Goal: Information Seeking & Learning: Find specific page/section

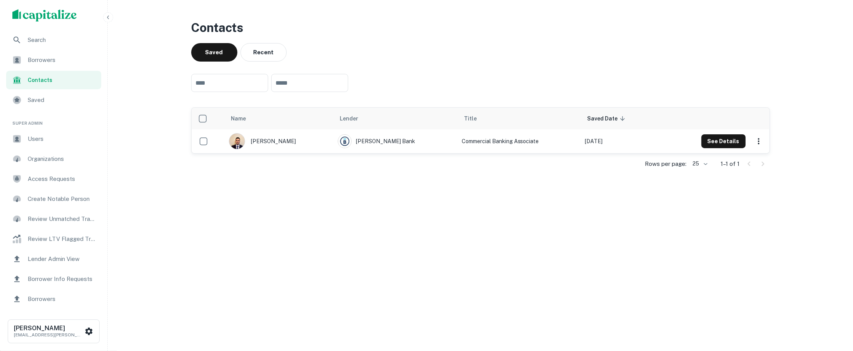
click at [63, 34] on div "Search" at bounding box center [53, 40] width 95 height 18
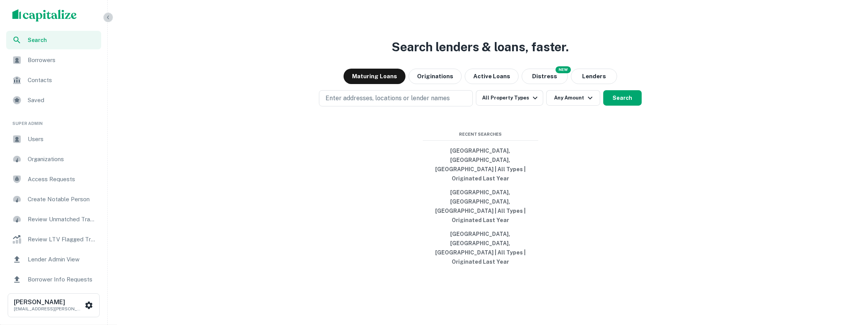
click at [110, 17] on icon "button" at bounding box center [108, 17] width 6 height 6
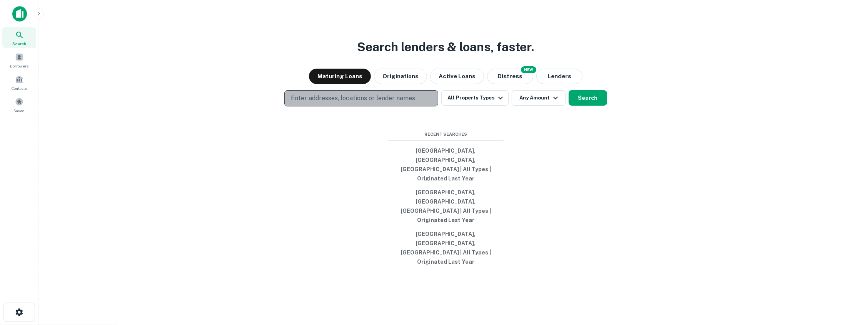
click at [428, 106] on button "Enter addresses, locations or lender names" at bounding box center [361, 98] width 154 height 16
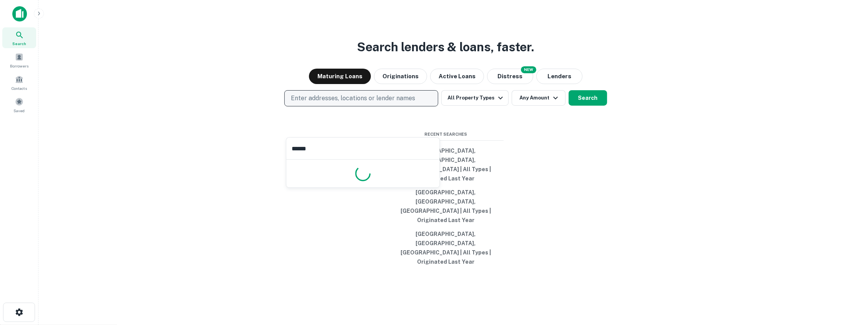
type input "*******"
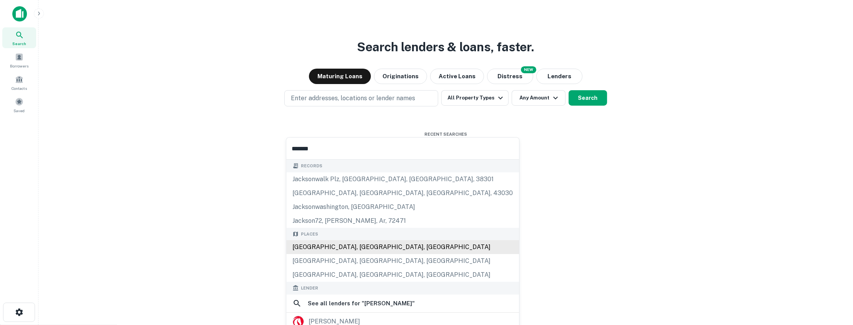
click at [378, 242] on div "Jacksonville, FL, USA" at bounding box center [402, 247] width 233 height 14
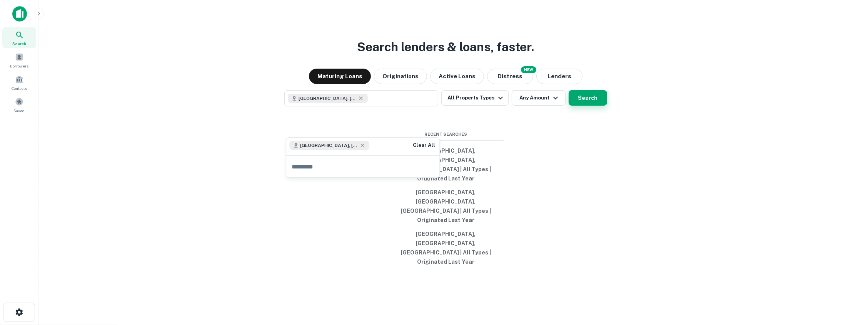
click at [586, 105] on button "Search" at bounding box center [588, 97] width 38 height 15
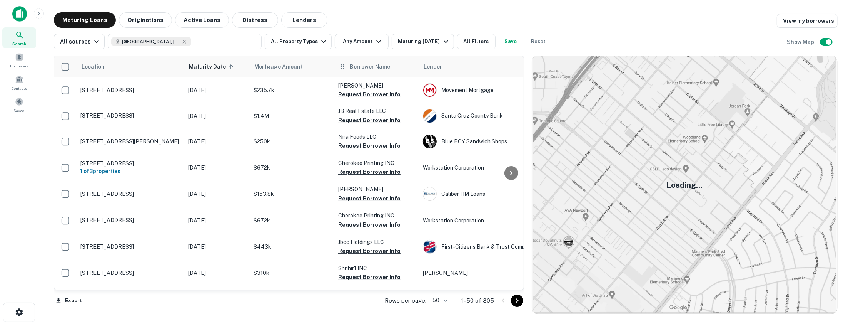
scroll to position [241, 0]
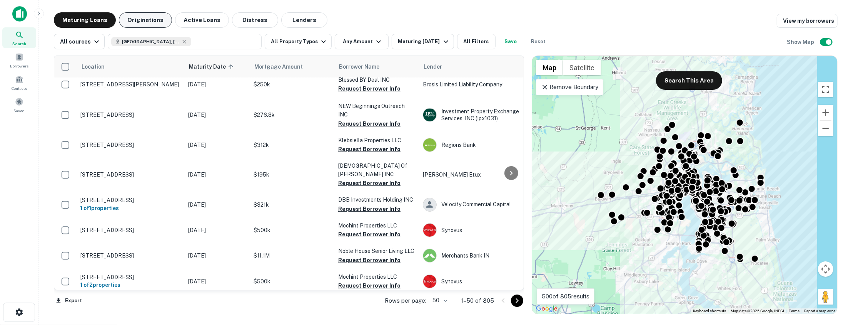
click at [157, 21] on button "Originations" at bounding box center [145, 19] width 53 height 15
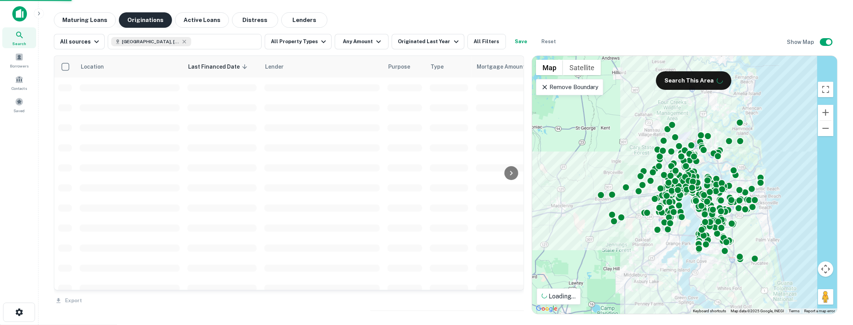
scroll to position [241, 0]
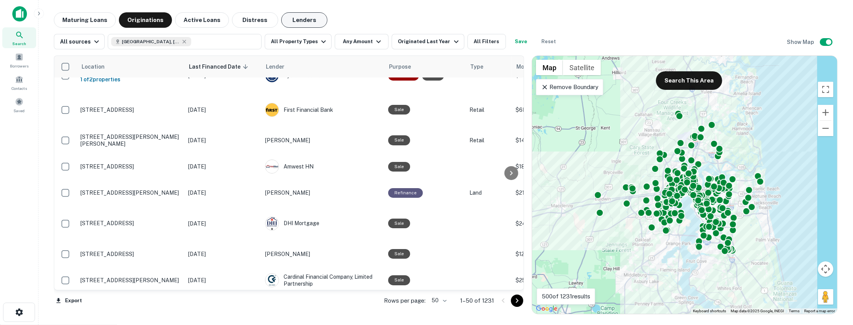
click at [299, 19] on button "Lenders" at bounding box center [304, 19] width 46 height 15
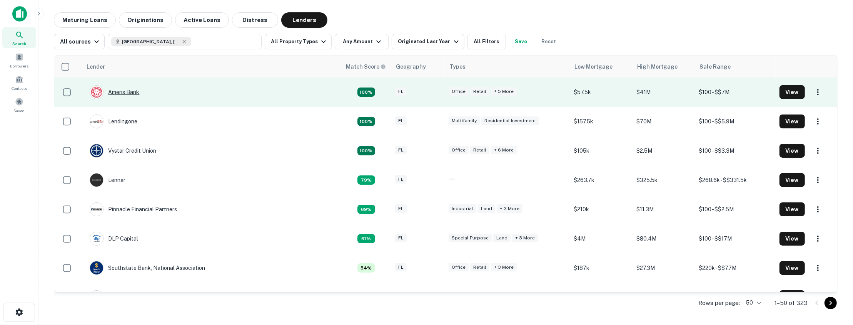
click at [121, 91] on div "Ameris Bank" at bounding box center [115, 92] width 50 height 14
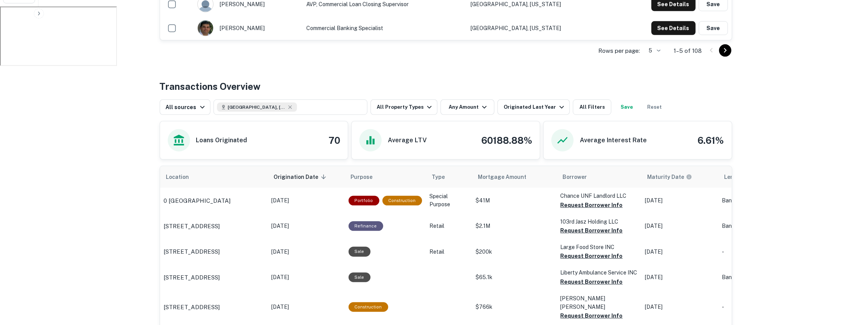
scroll to position [319, 0]
drag, startPoint x: 331, startPoint y: 141, endPoint x: 343, endPoint y: 140, distance: 12.7
click at [343, 140] on div "Loans Originated 70" at bounding box center [254, 139] width 188 height 38
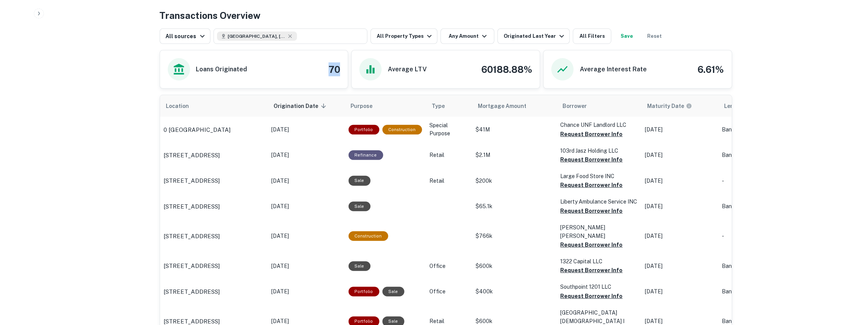
scroll to position [388, 0]
drag, startPoint x: 477, startPoint y: 69, endPoint x: 534, endPoint y: 75, distance: 56.9
click at [534, 75] on div "Average LTV 60188.88%" at bounding box center [446, 70] width 188 height 38
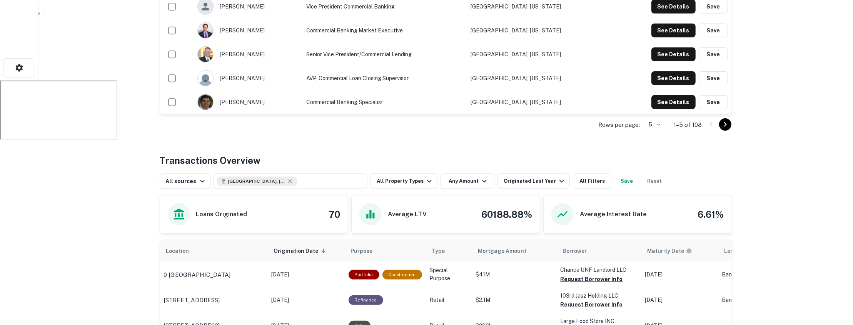
scroll to position [201, 0]
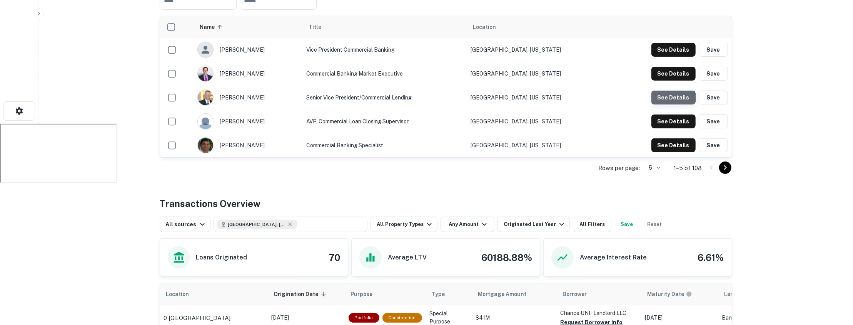
click at [662, 98] on button "See Details" at bounding box center [674, 97] width 44 height 14
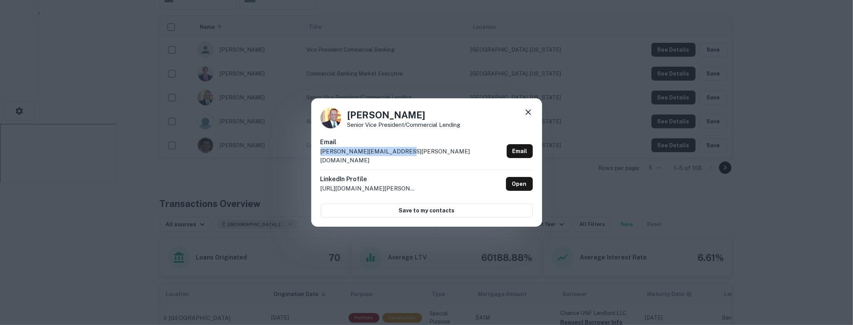
drag, startPoint x: 400, startPoint y: 162, endPoint x: 342, endPoint y: 143, distance: 61.2
click at [342, 143] on div "Email lou.vaccaro@amerisbank.com Email" at bounding box center [427, 153] width 212 height 32
click at [189, 170] on div "Lou Vaccaro Senior Vice President/Commercial Lending Email lou.vaccaro@amerisba…" at bounding box center [426, 162] width 853 height 325
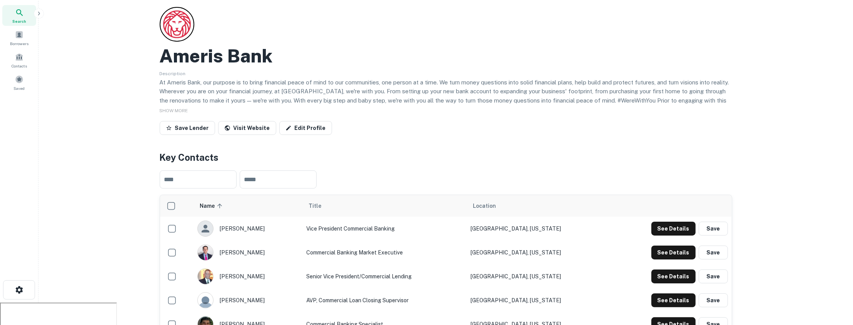
scroll to position [0, 0]
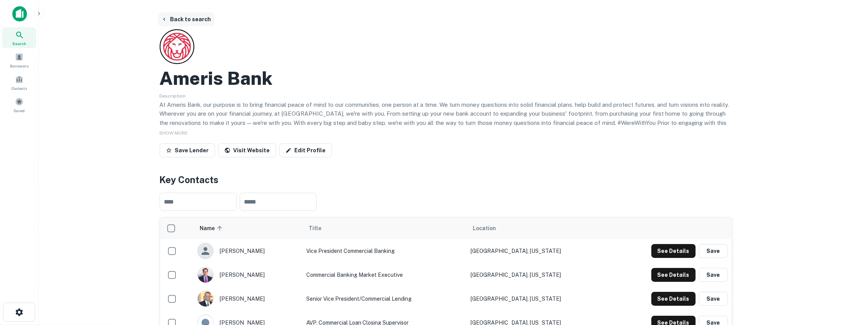
click at [182, 14] on button "Back to search" at bounding box center [186, 19] width 56 height 14
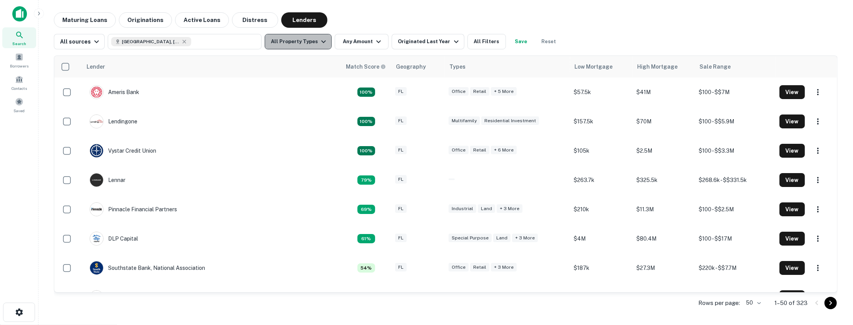
click at [320, 38] on icon "button" at bounding box center [323, 41] width 9 height 9
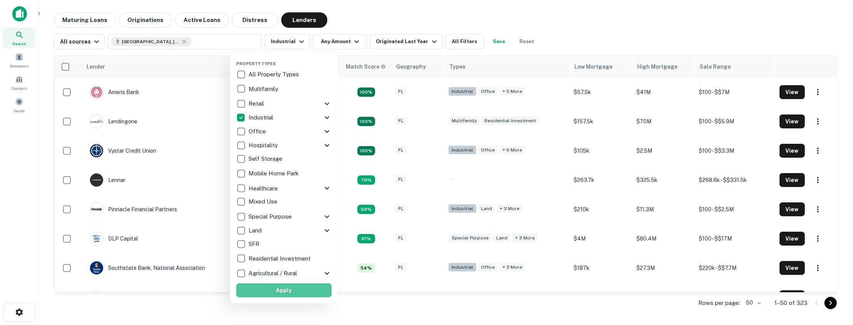
click at [266, 292] on button "Apply" at bounding box center [283, 290] width 95 height 14
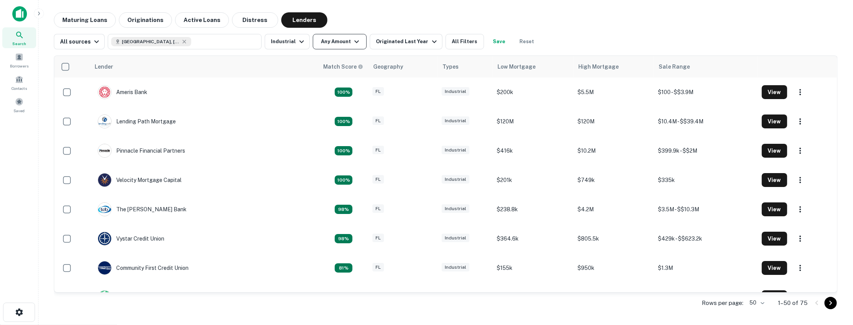
click at [352, 48] on button "Any Amount" at bounding box center [340, 41] width 54 height 15
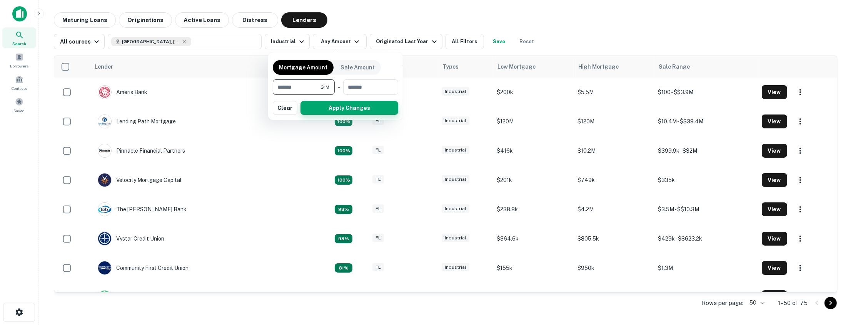
type input "*******"
click at [349, 103] on button "Apply Changes" at bounding box center [350, 108] width 98 height 14
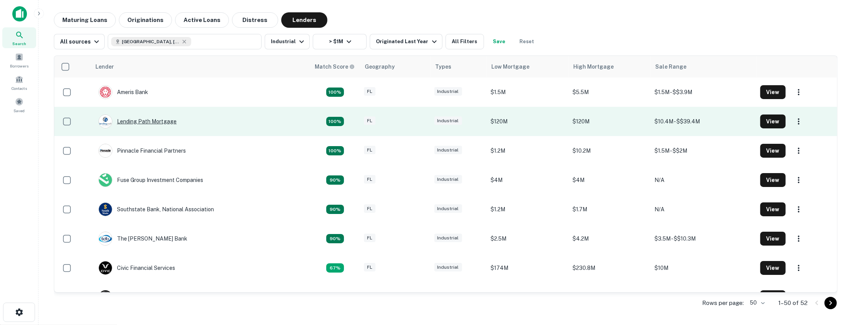
click at [161, 123] on div "Lending Path Mortgage" at bounding box center [138, 121] width 78 height 14
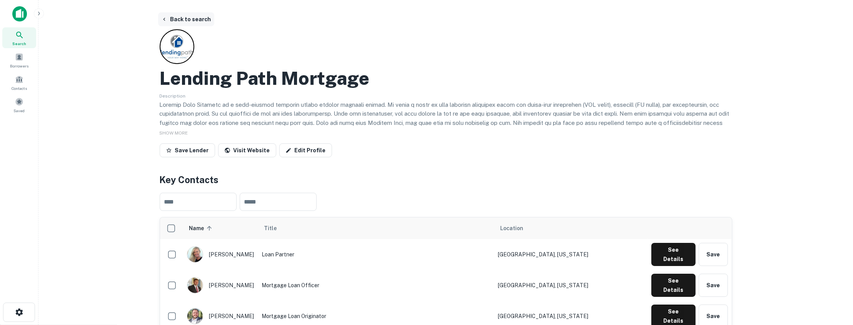
click at [177, 18] on button "Back to search" at bounding box center [186, 19] width 56 height 14
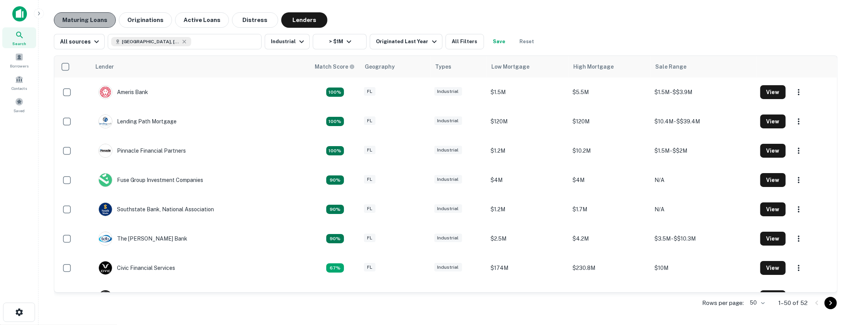
click at [91, 23] on button "Maturing Loans" at bounding box center [85, 19] width 62 height 15
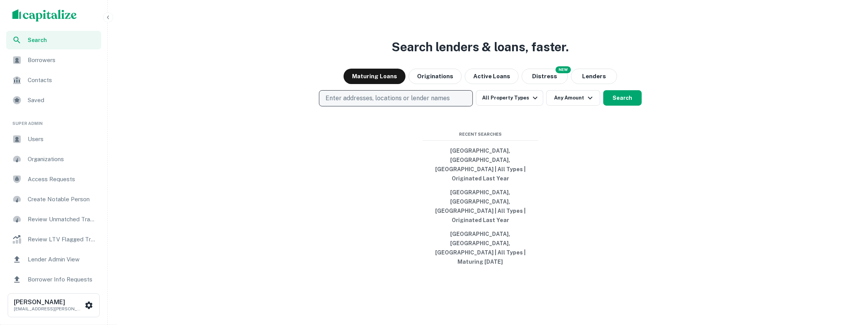
click at [383, 103] on p "Enter addresses, locations or lender names" at bounding box center [388, 98] width 124 height 9
type input "***"
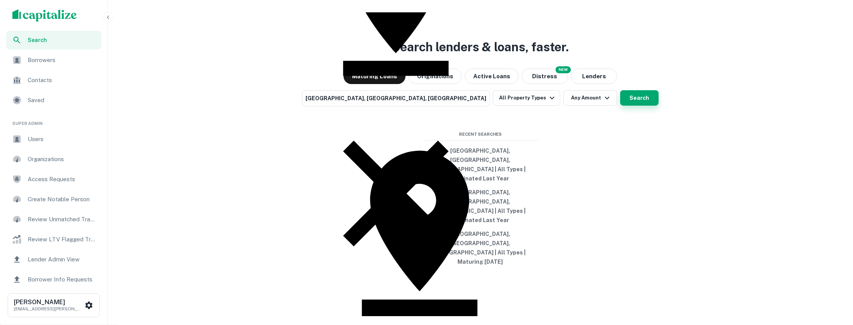
click at [628, 105] on button "Search" at bounding box center [640, 97] width 38 height 15
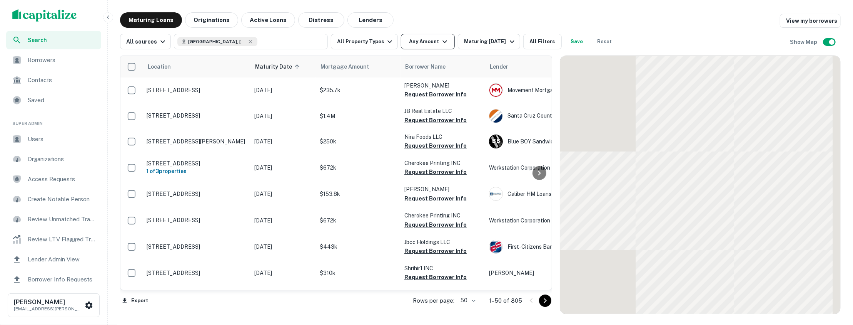
click at [424, 42] on button "Any Amount" at bounding box center [428, 41] width 54 height 15
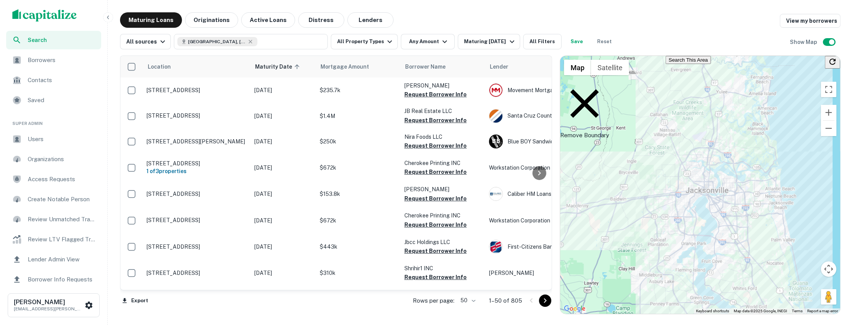
type input "*******"
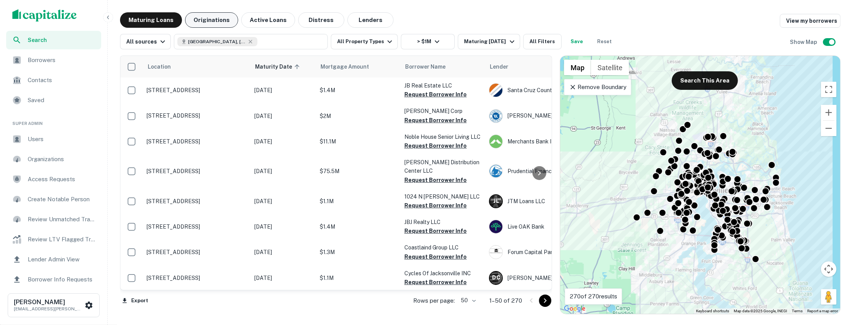
click at [217, 24] on button "Originations" at bounding box center [211, 19] width 53 height 15
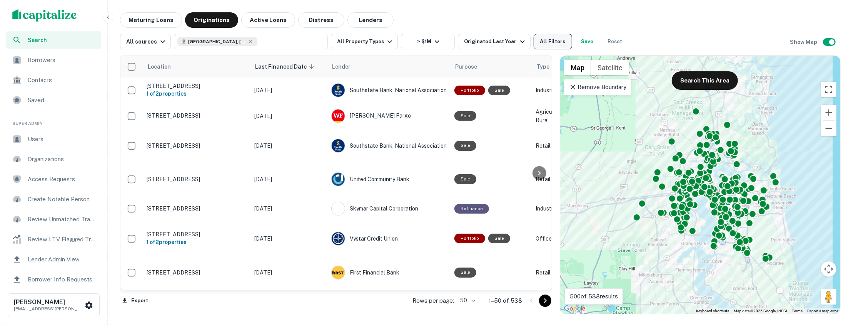
click at [536, 39] on button "All Filters" at bounding box center [553, 41] width 38 height 15
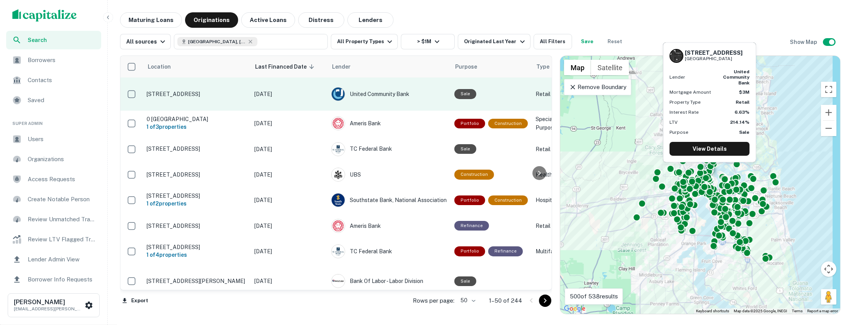
click at [306, 94] on p "Sep 18, 2025" at bounding box center [288, 94] width 69 height 8
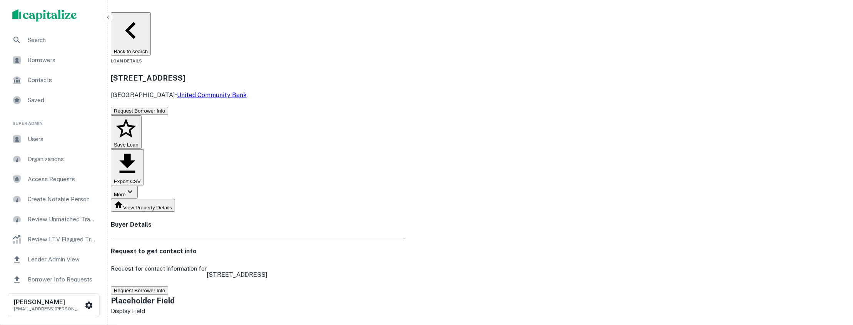
click at [168, 286] on button "Request Borrower Info" at bounding box center [139, 290] width 57 height 8
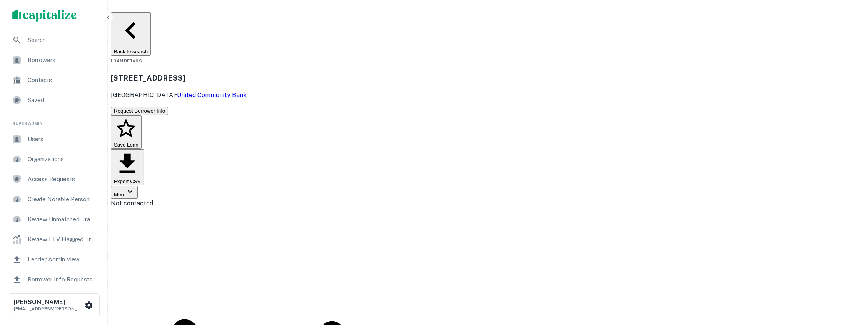
click at [151, 22] on button "Back to search" at bounding box center [131, 33] width 40 height 43
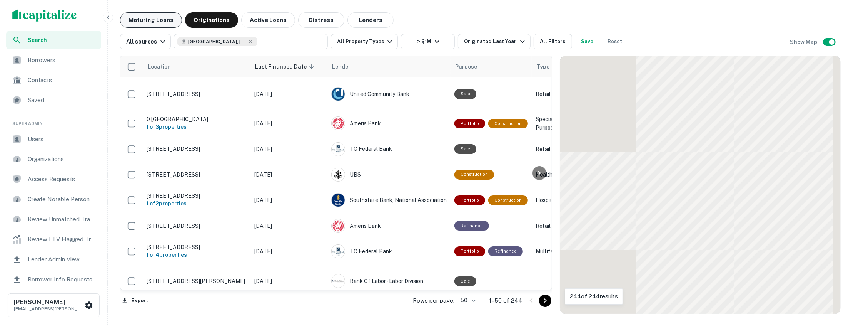
click at [162, 22] on button "Maturing Loans" at bounding box center [151, 19] width 62 height 15
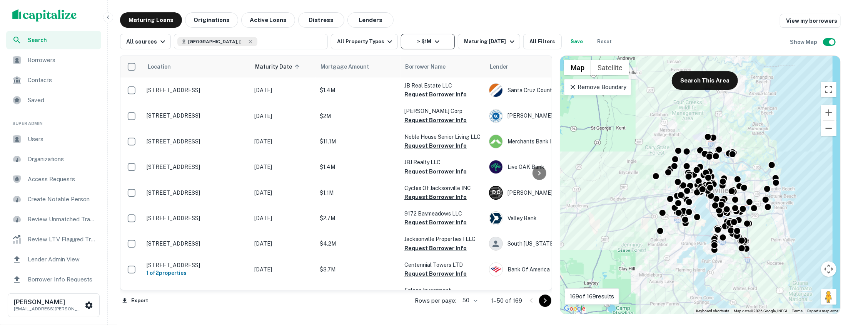
click at [436, 49] on button "> $1M" at bounding box center [428, 41] width 54 height 15
click at [545, 41] on button "All Filters" at bounding box center [543, 41] width 38 height 15
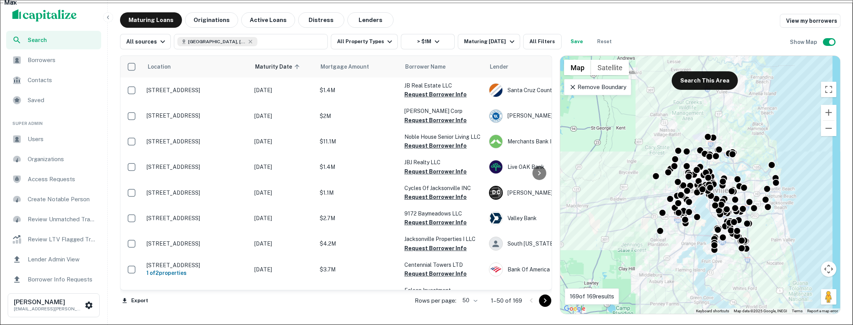
scroll to position [392, 0]
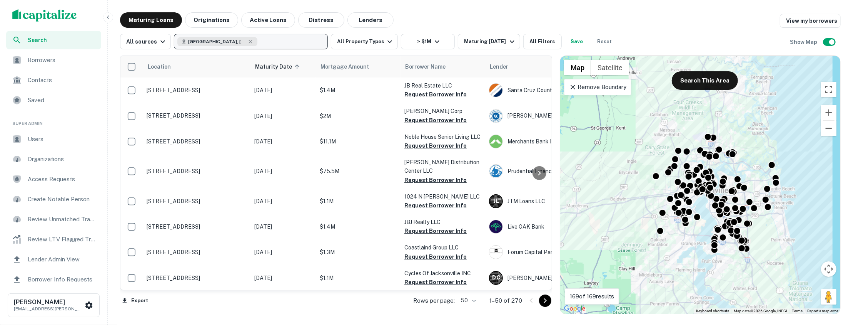
click at [269, 40] on button "Jacksonville, FL, USA" at bounding box center [251, 41] width 154 height 15
click at [248, 43] on icon "button" at bounding box center [251, 41] width 6 height 6
click at [236, 43] on p "Enter addresses, locations or lender names" at bounding box center [243, 41] width 124 height 9
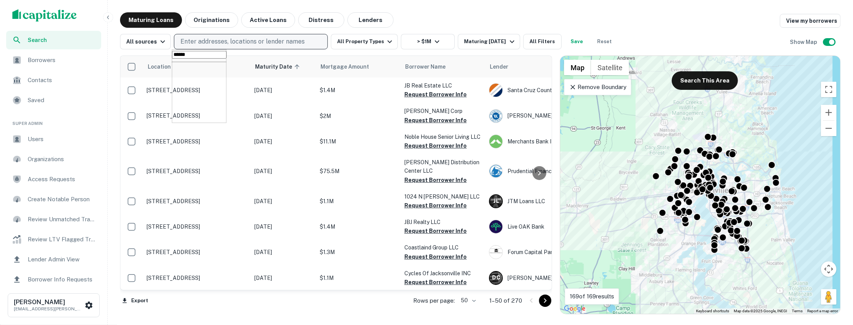
type input "*******"
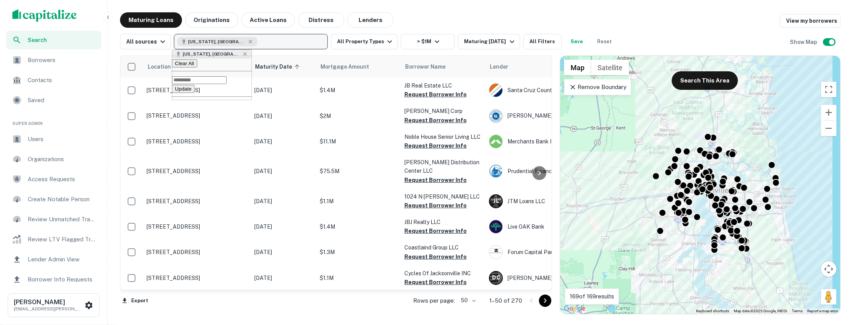
click at [195, 93] on button "Update" at bounding box center [183, 89] width 23 height 8
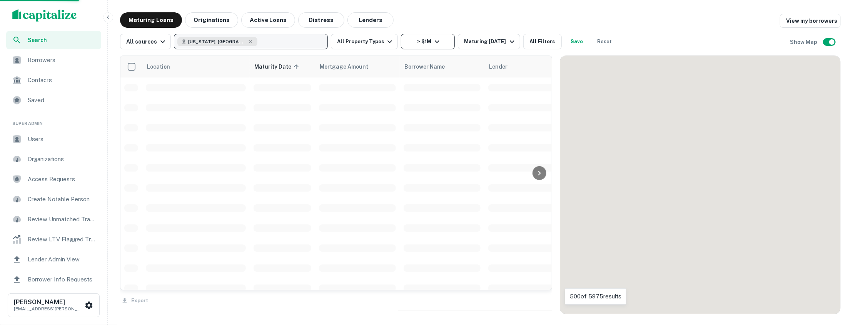
click at [433, 43] on icon "button" at bounding box center [437, 41] width 9 height 9
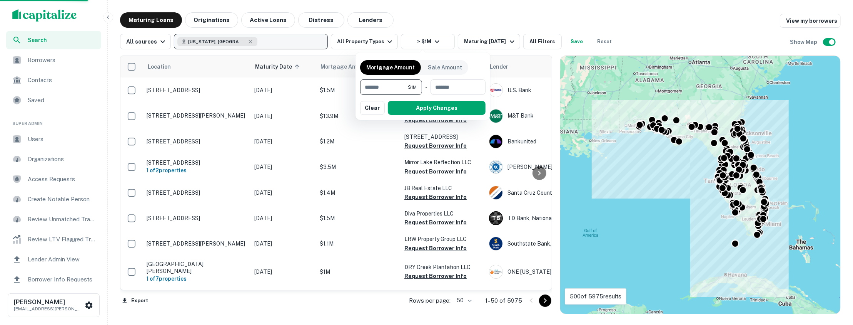
click at [396, 85] on input "*******" at bounding box center [384, 86] width 48 height 15
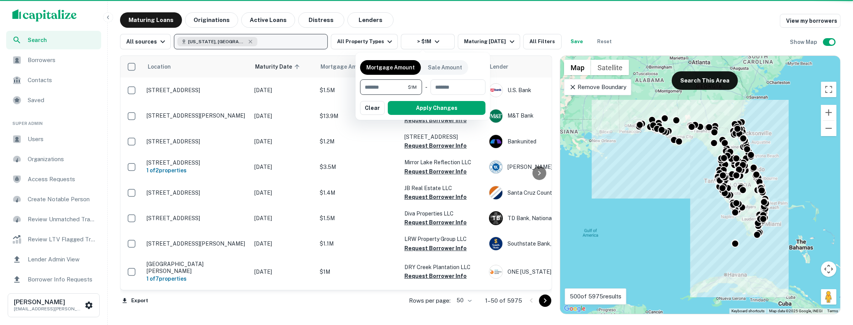
click at [396, 85] on input "*******" at bounding box center [384, 86] width 48 height 15
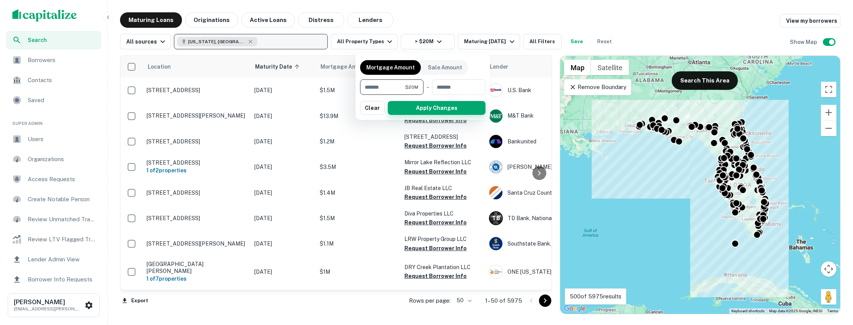
type input "********"
click at [421, 107] on button "Apply Changes" at bounding box center [437, 108] width 98 height 14
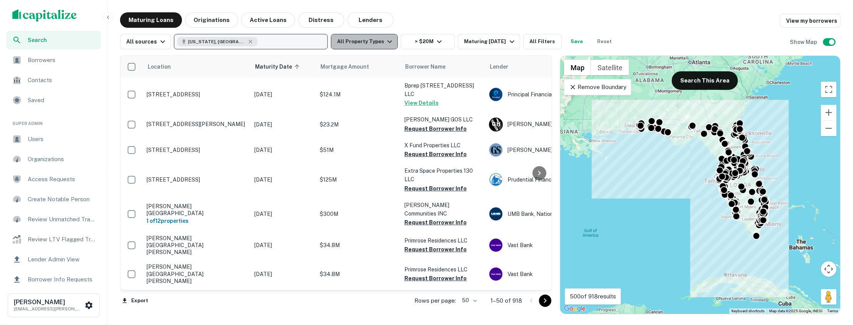
click at [385, 44] on icon "button" at bounding box center [389, 41] width 9 height 9
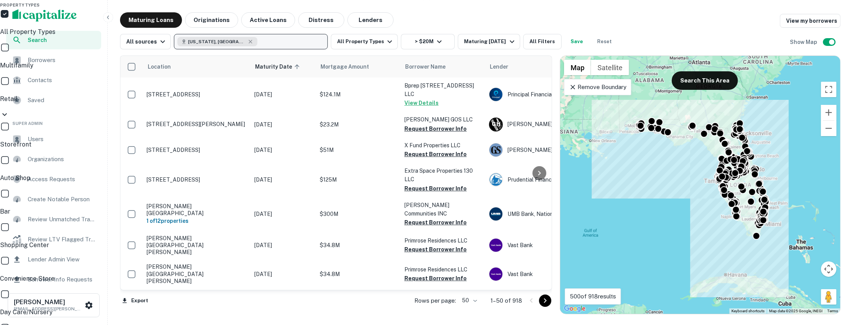
click at [419, 15] on div at bounding box center [426, 162] width 853 height 325
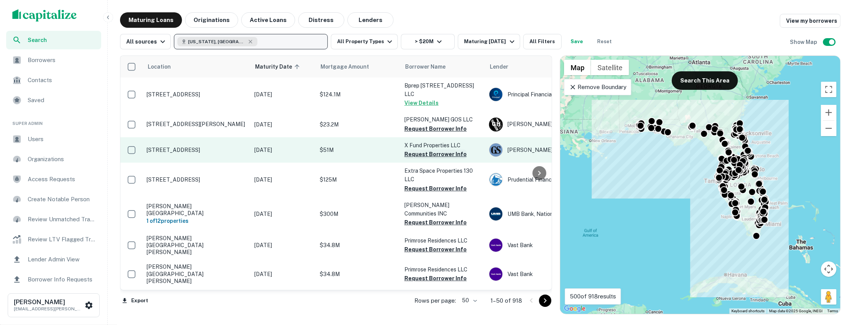
scroll to position [0, 2]
click at [231, 143] on td "[STREET_ADDRESS]" at bounding box center [195, 149] width 108 height 25
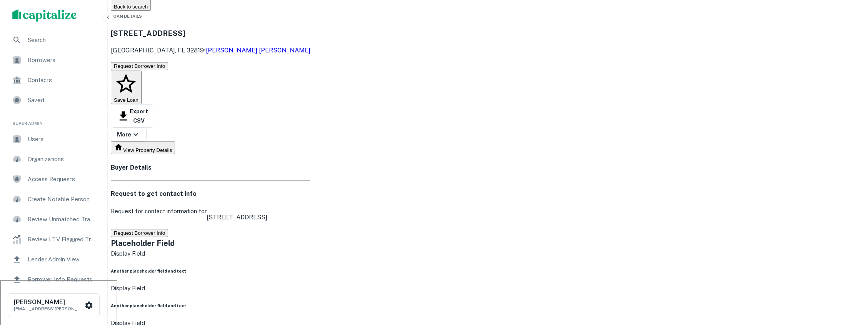
scroll to position [45, 0]
click at [168, 228] on button "Request Borrower Info" at bounding box center [139, 232] width 57 height 8
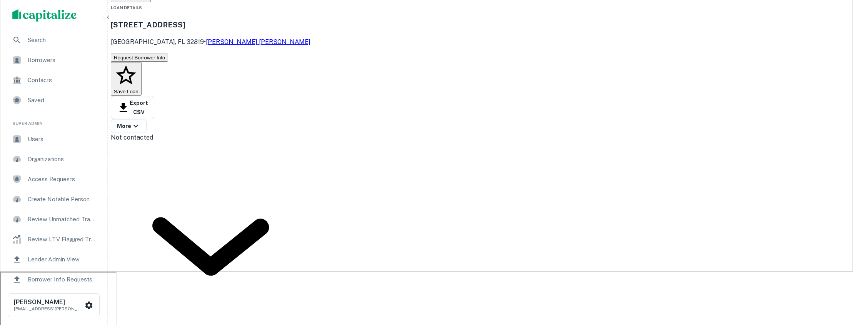
scroll to position [2, 0]
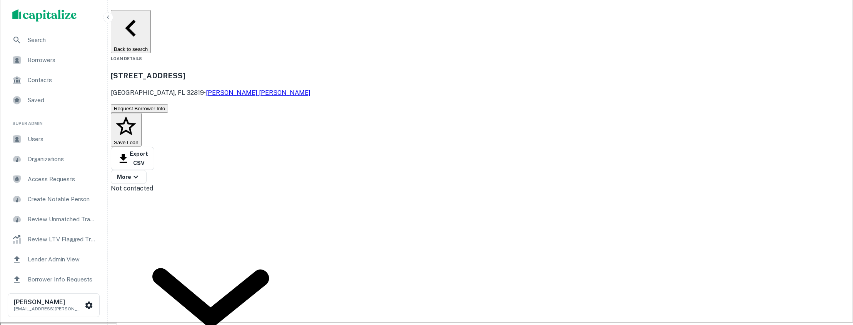
click at [151, 17] on button "Back to search" at bounding box center [131, 31] width 40 height 43
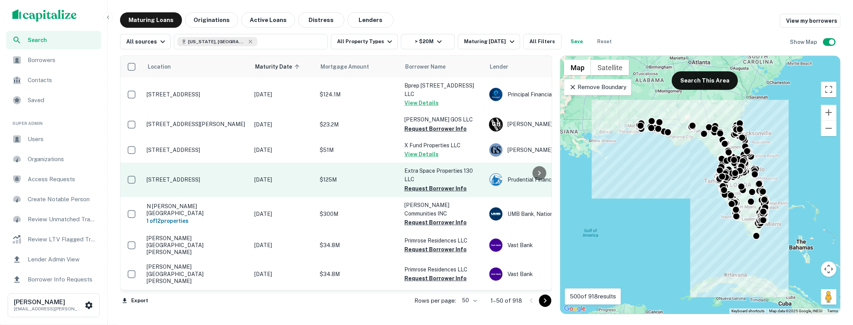
click at [244, 180] on p "2990 W 84th St Hialeah, FL 33018" at bounding box center [197, 179] width 100 height 7
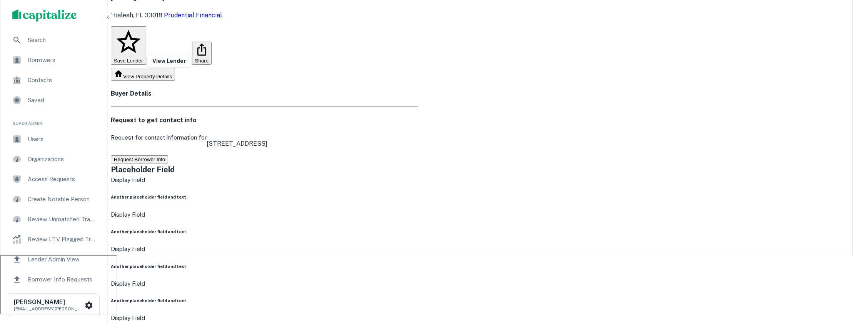
scroll to position [48, 0]
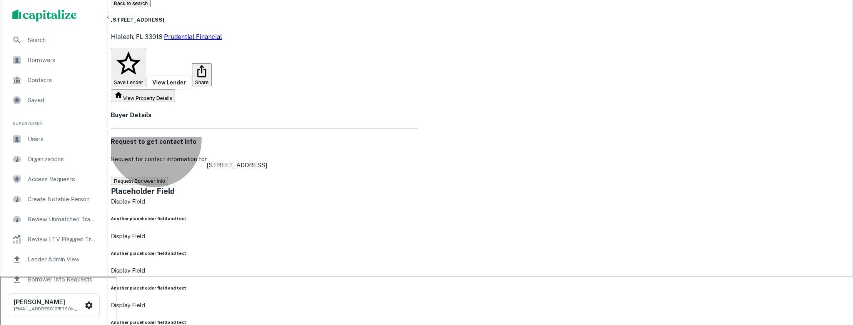
click at [168, 177] on button "Request Borrower Info" at bounding box center [139, 181] width 57 height 8
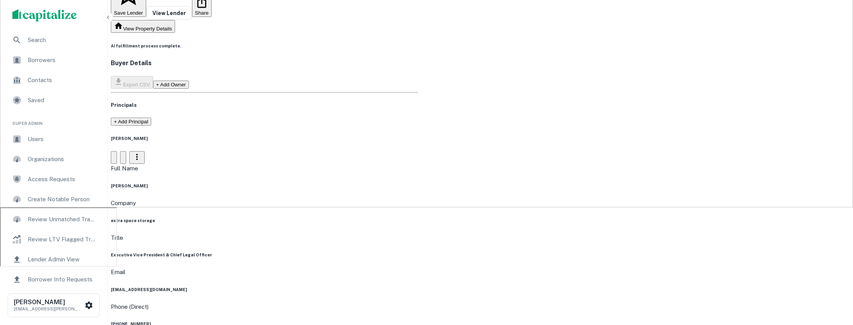
scroll to position [113, 0]
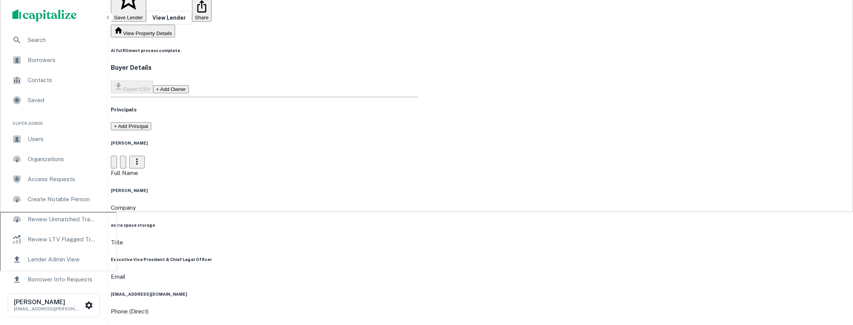
click at [408, 168] on div "Full Name gwyn goodson mcneal" at bounding box center [265, 180] width 308 height 25
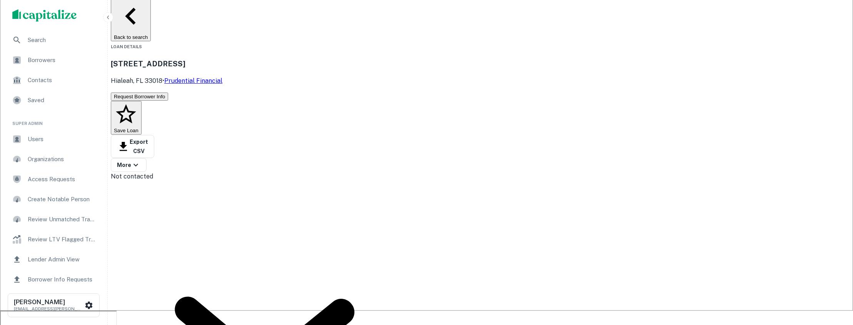
scroll to position [0, 0]
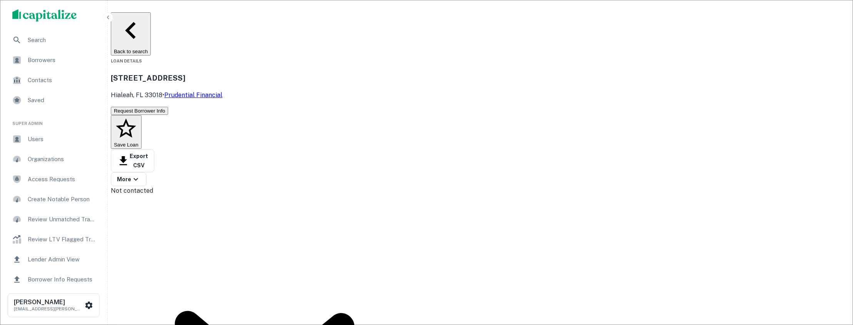
click at [151, 20] on button "Back to search" at bounding box center [131, 33] width 40 height 43
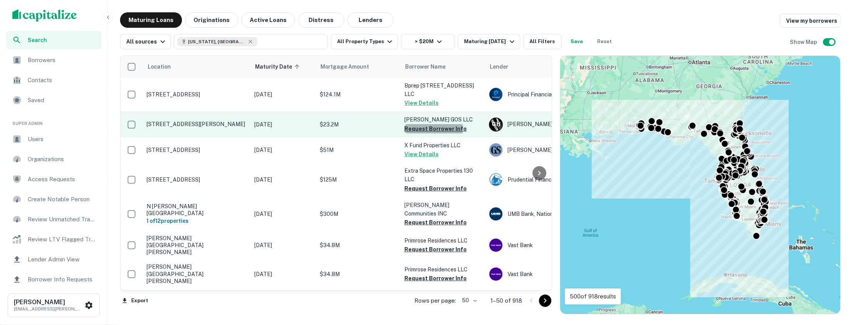
click at [422, 128] on button "Request Borrower Info" at bounding box center [436, 128] width 62 height 9
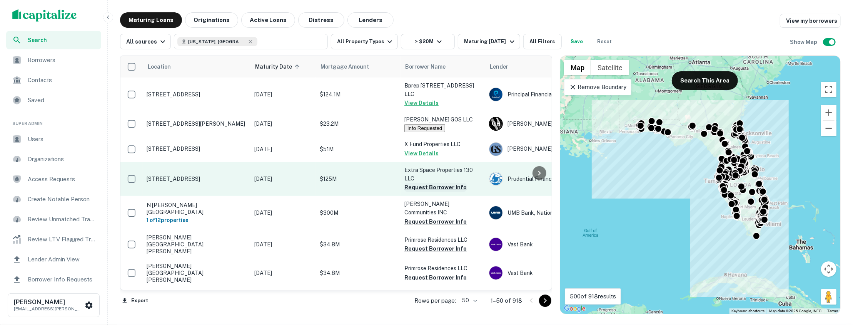
click at [425, 185] on button "Request Borrower Info" at bounding box center [436, 186] width 62 height 9
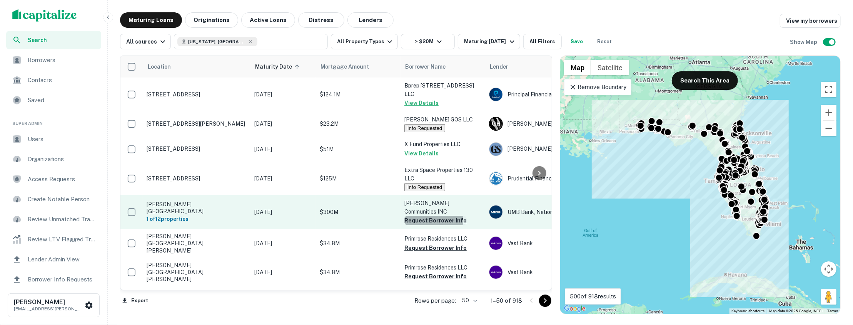
click at [422, 216] on button "Request Borrower Info" at bounding box center [436, 220] width 62 height 9
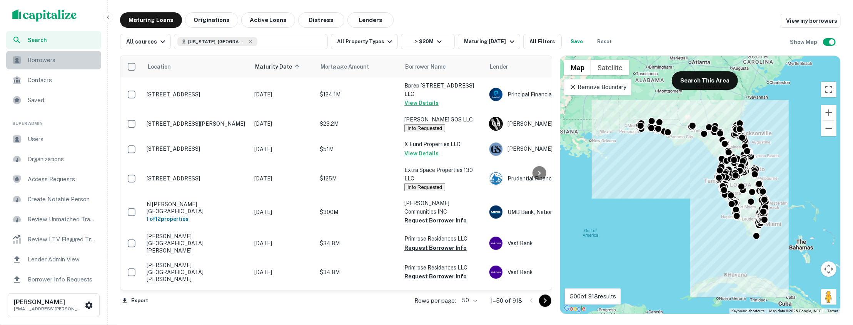
click at [54, 61] on span "Borrowers" at bounding box center [62, 59] width 69 height 9
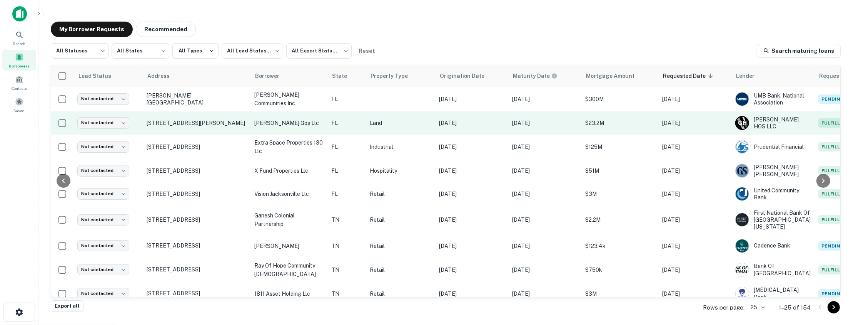
scroll to position [0, 48]
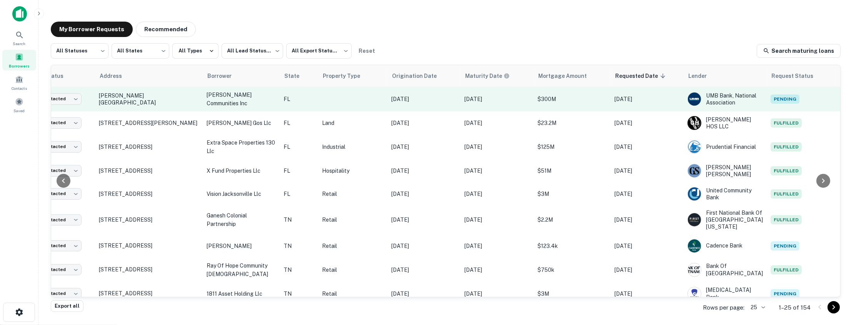
click at [327, 97] on td at bounding box center [352, 99] width 69 height 25
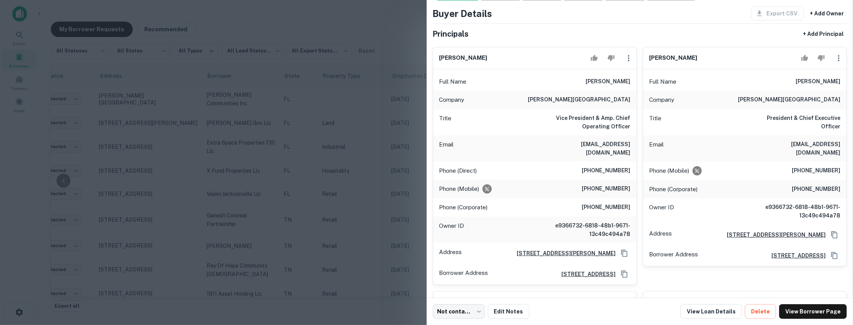
scroll to position [36, 0]
click at [416, 136] on div at bounding box center [426, 162] width 853 height 325
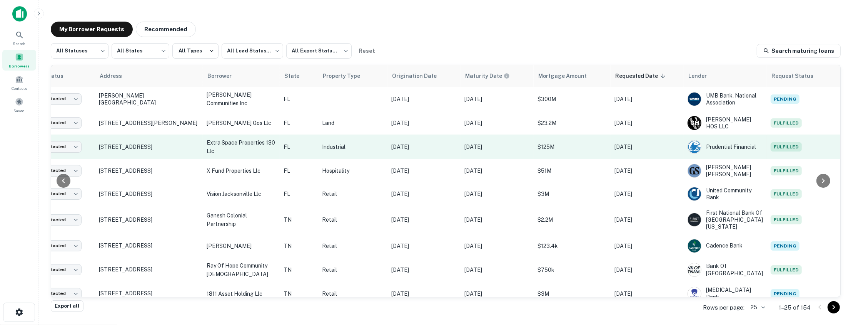
scroll to position [0, 0]
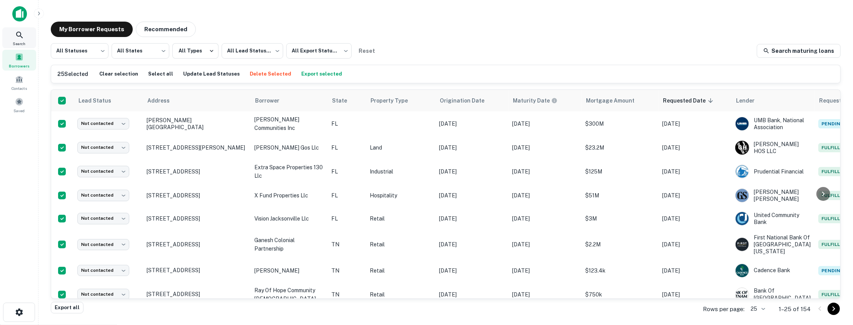
click at [12, 36] on div "Search" at bounding box center [19, 37] width 34 height 21
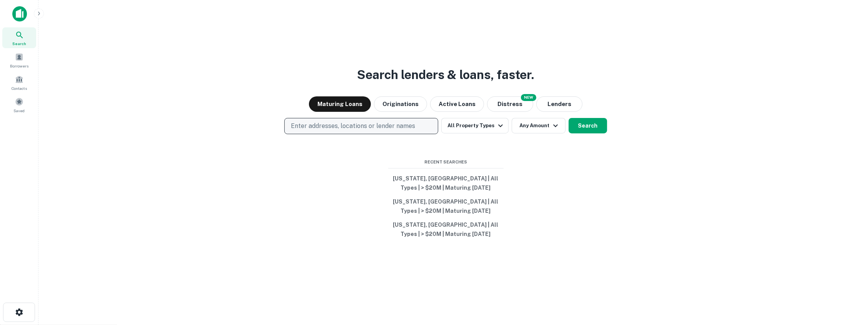
click at [341, 125] on p "Enter addresses, locations or lender names" at bounding box center [353, 125] width 124 height 9
type input "*"
type input "****"
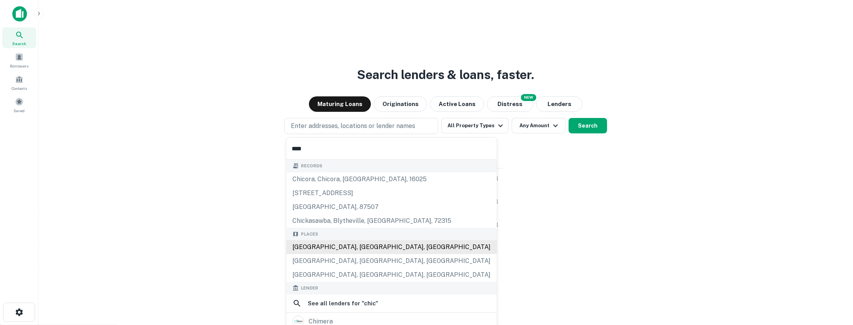
click at [348, 245] on div "[GEOGRAPHIC_DATA], [GEOGRAPHIC_DATA], [GEOGRAPHIC_DATA]" at bounding box center [391, 247] width 211 height 14
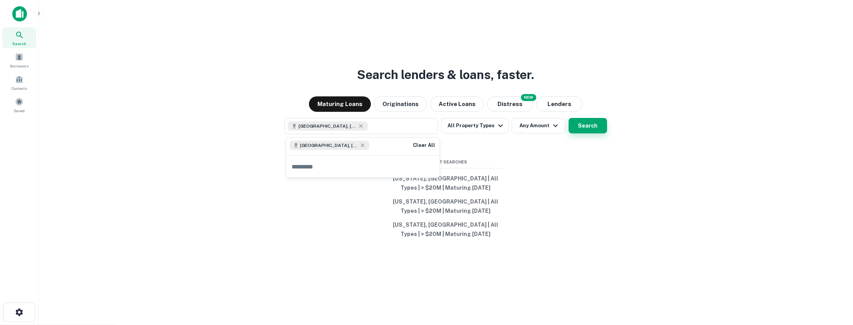
click at [585, 127] on button "Search" at bounding box center [588, 125] width 38 height 15
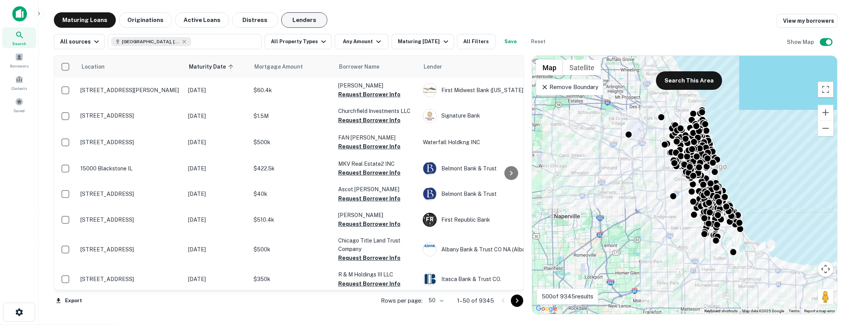
click at [297, 17] on button "Lenders" at bounding box center [304, 19] width 46 height 15
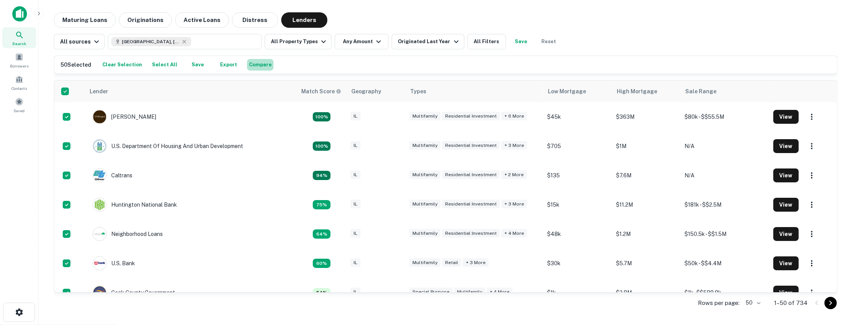
click at [251, 69] on button "Compare" at bounding box center [260, 65] width 27 height 12
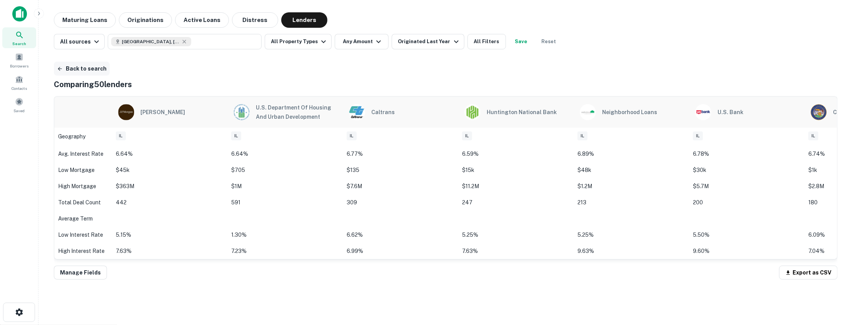
click at [82, 70] on button "Back to search" at bounding box center [82, 69] width 56 height 14
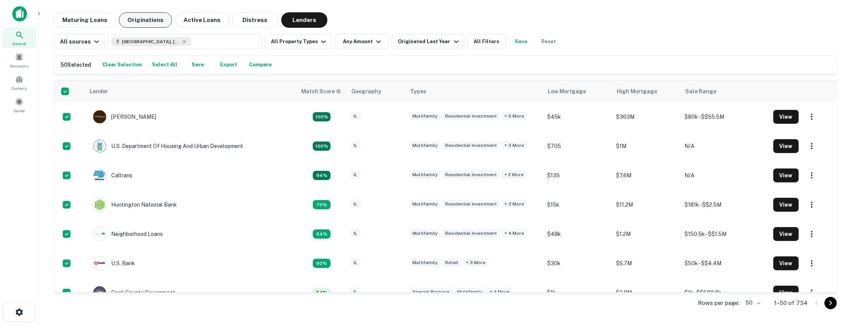
click at [146, 16] on button "Originations" at bounding box center [145, 19] width 53 height 15
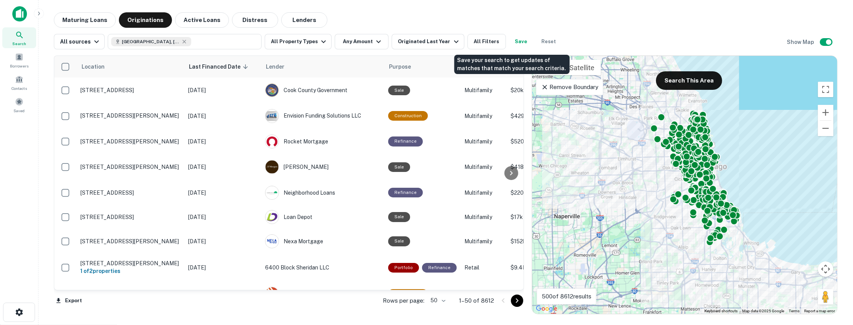
click at [514, 40] on button "Save" at bounding box center [521, 41] width 25 height 15
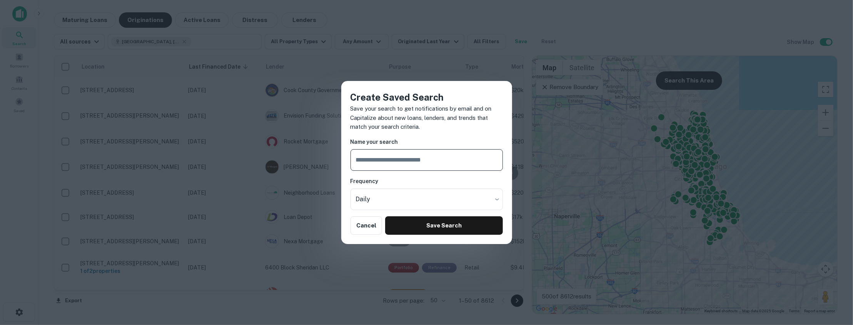
click at [424, 25] on div "Create Saved Search Save your search to get notifications by email and on Capit…" at bounding box center [426, 162] width 853 height 325
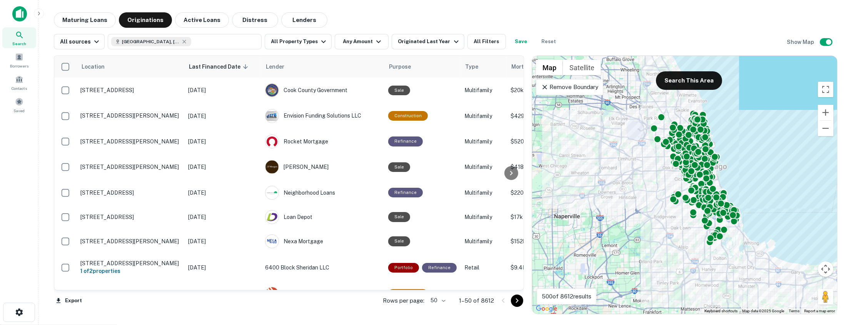
click at [509, 45] on button "Save" at bounding box center [521, 41] width 25 height 15
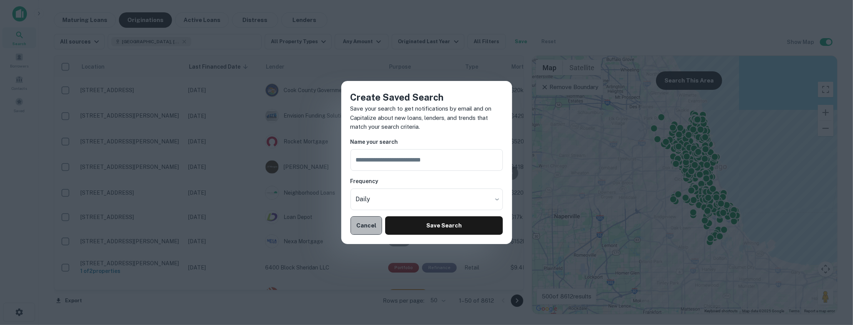
click at [370, 223] on button "Cancel" at bounding box center [367, 225] width 32 height 18
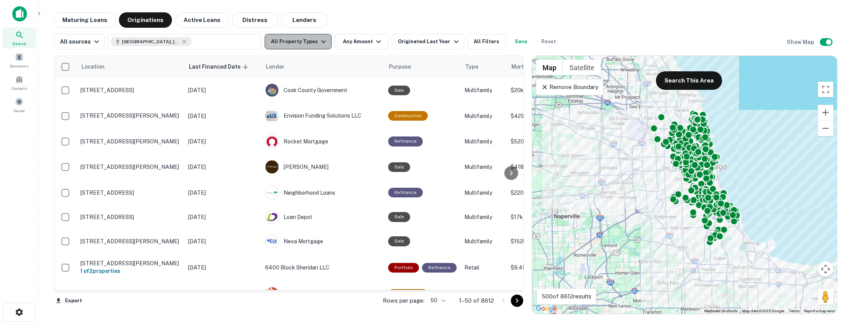
click at [322, 42] on icon "button" at bounding box center [323, 41] width 9 height 9
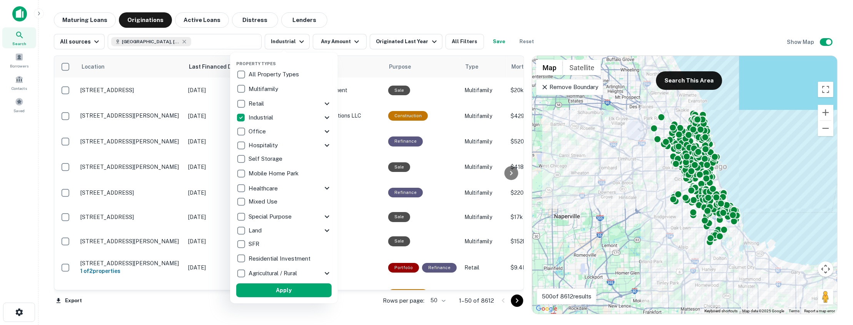
click at [395, 15] on div at bounding box center [426, 162] width 853 height 325
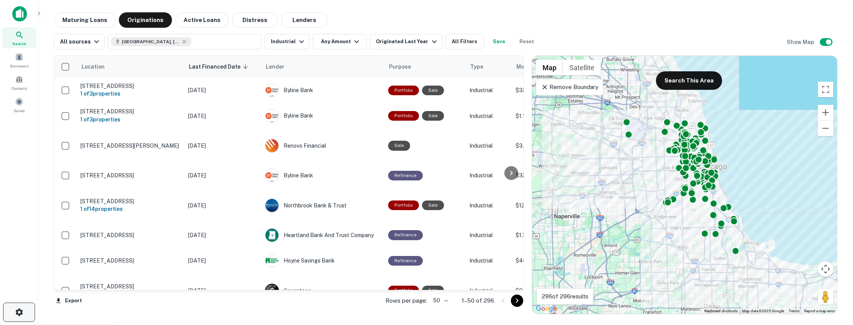
click at [16, 311] on icon "button" at bounding box center [18, 311] width 7 height 7
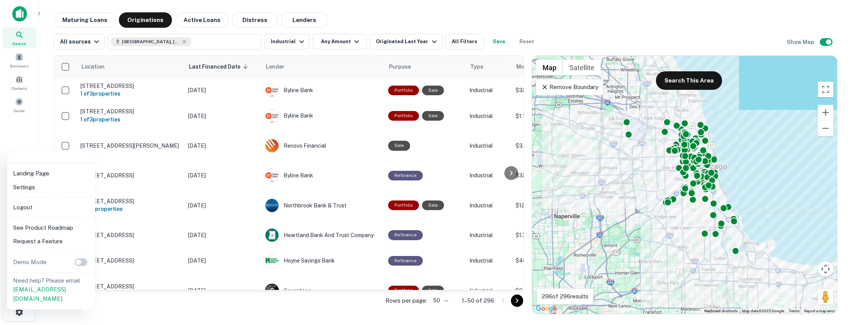
click at [38, 208] on li "Logout" at bounding box center [51, 207] width 82 height 14
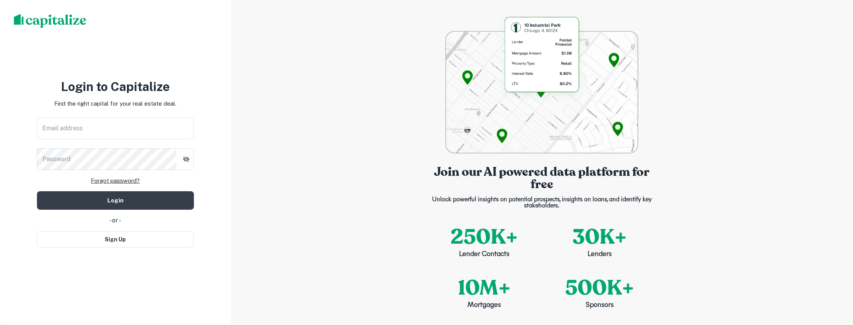
click at [124, 230] on div "Login to Capitalize Find the right capital for your real estate deal. Email add…" at bounding box center [115, 162] width 157 height 170
click at [125, 232] on button "Sign Up" at bounding box center [115, 239] width 157 height 16
select select "**"
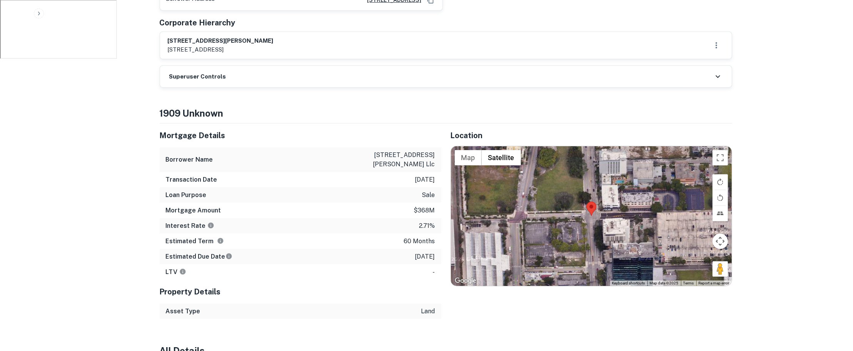
scroll to position [351, 0]
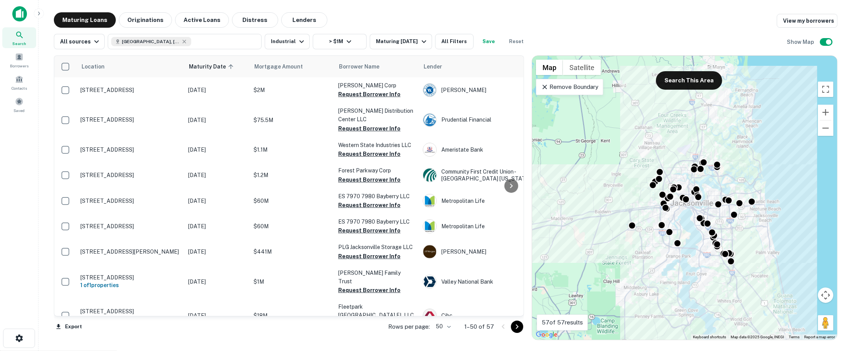
click at [22, 34] on icon at bounding box center [19, 34] width 9 height 9
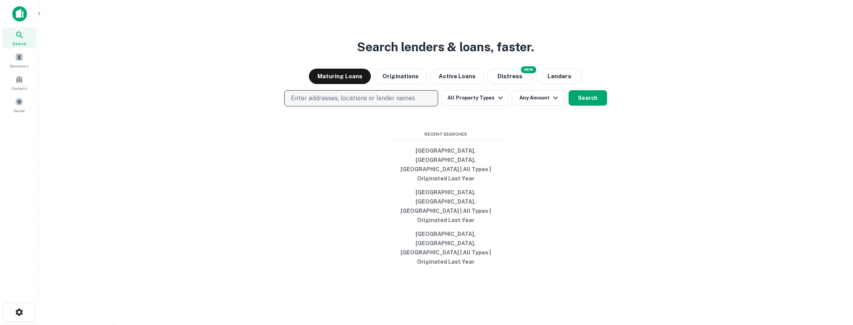
click at [386, 103] on p "Enter addresses, locations or lender names" at bounding box center [353, 98] width 124 height 9
type input "*******"
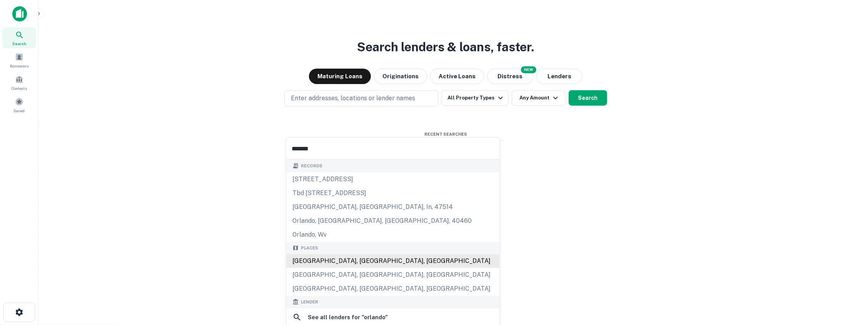
click at [361, 262] on div "[GEOGRAPHIC_DATA], [GEOGRAPHIC_DATA], [GEOGRAPHIC_DATA]" at bounding box center [392, 261] width 213 height 14
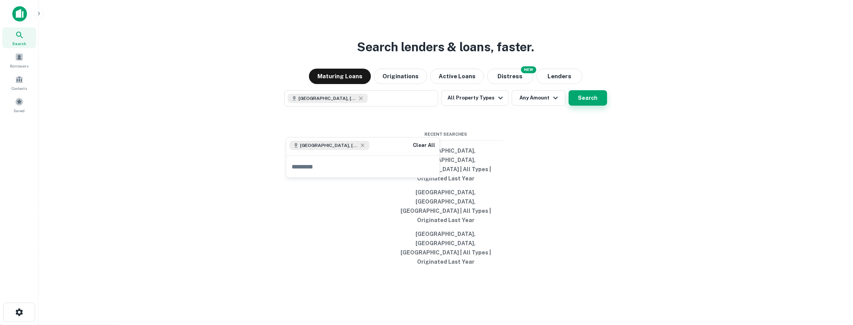
click at [589, 105] on button "Search" at bounding box center [588, 97] width 38 height 15
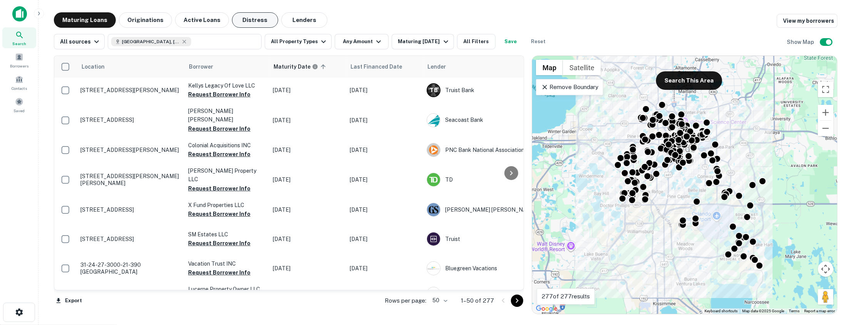
click at [241, 22] on button "Distress" at bounding box center [255, 19] width 46 height 15
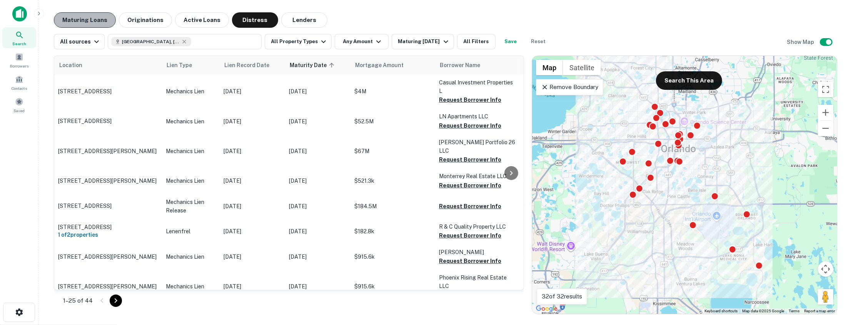
click at [88, 20] on button "Maturing Loans" at bounding box center [85, 19] width 62 height 15
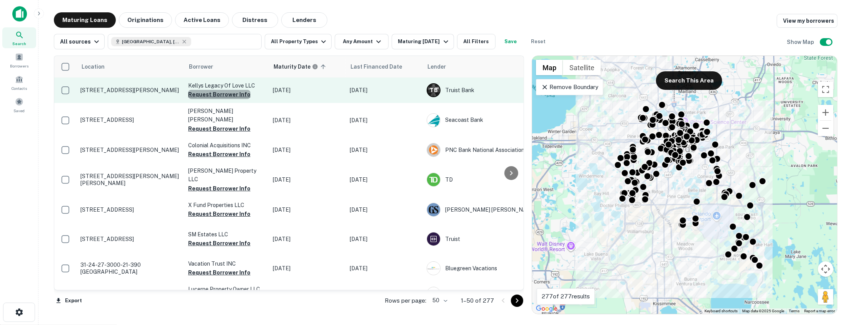
click at [240, 91] on button "Request Borrower Info" at bounding box center [219, 94] width 62 height 9
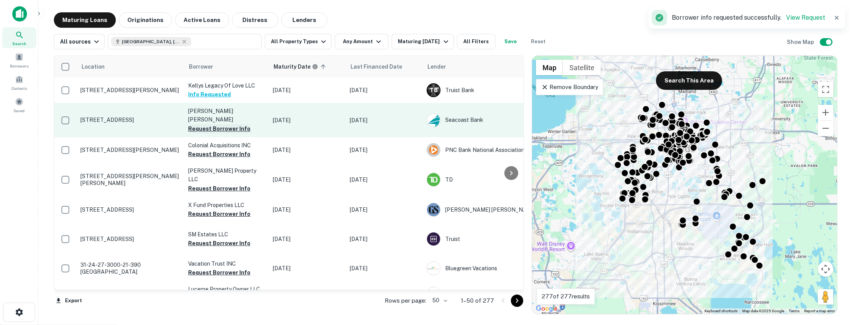
click at [235, 124] on button "Request Borrower Info" at bounding box center [219, 128] width 62 height 9
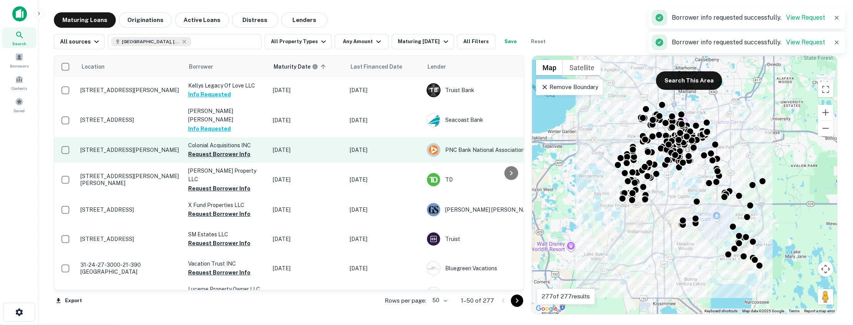
click at [228, 149] on button "Request Borrower Info" at bounding box center [219, 153] width 62 height 9
